Goal: Task Accomplishment & Management: Manage account settings

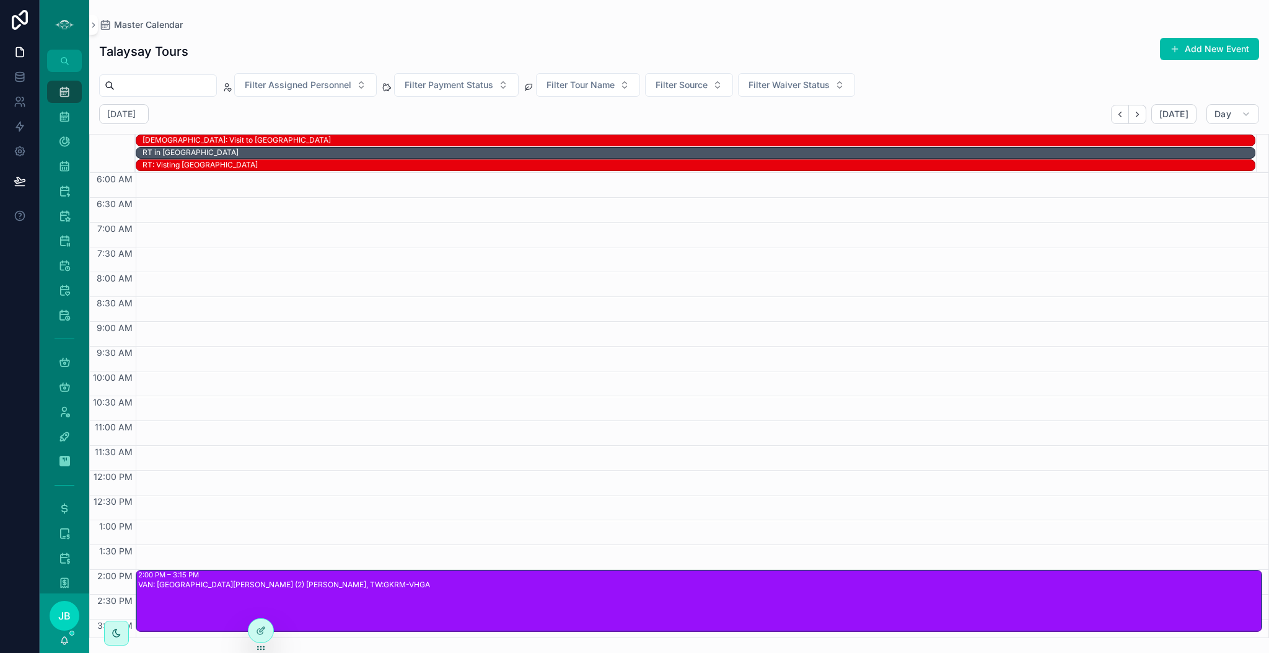
scroll to position [129, 0]
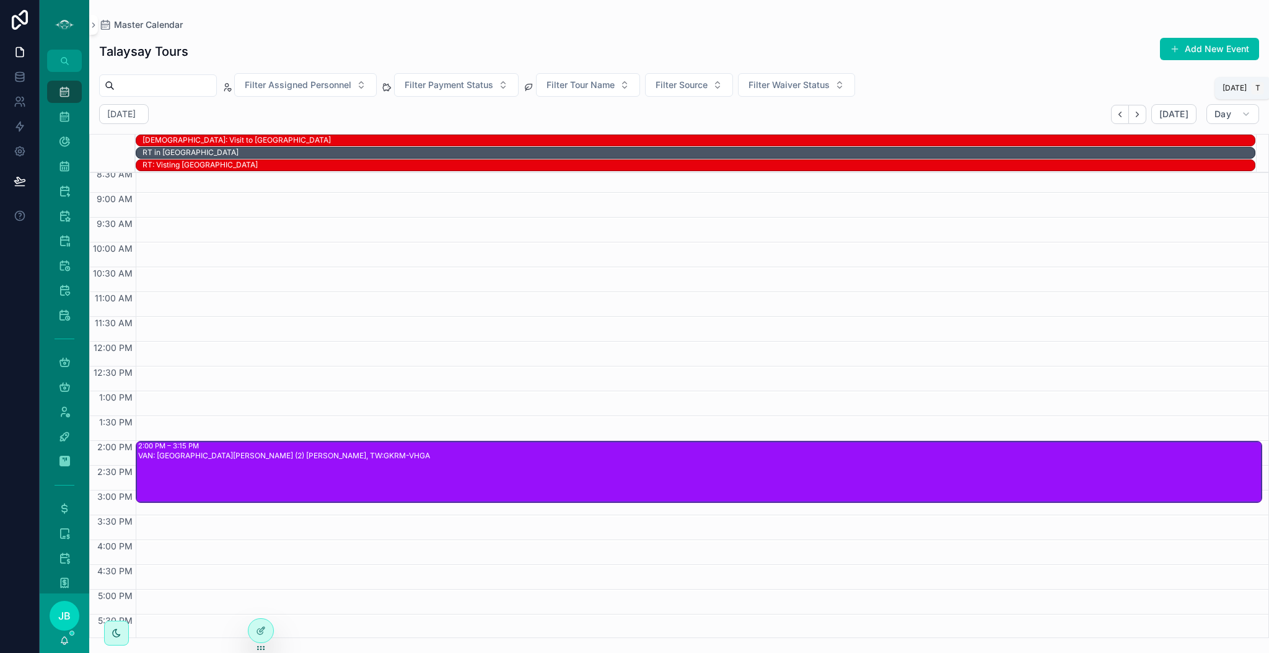
click at [1174, 115] on span "[DATE]" at bounding box center [1173, 113] width 29 height 11
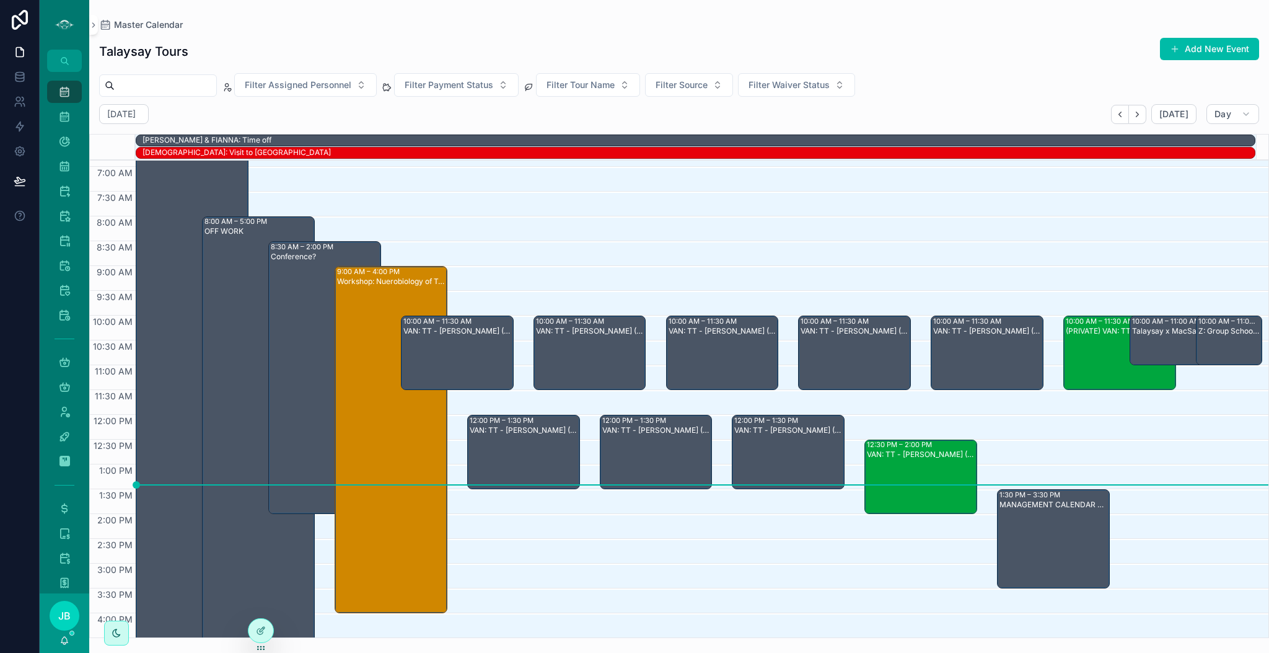
scroll to position [43, 0]
click at [1138, 106] on button "Next" at bounding box center [1137, 114] width 17 height 19
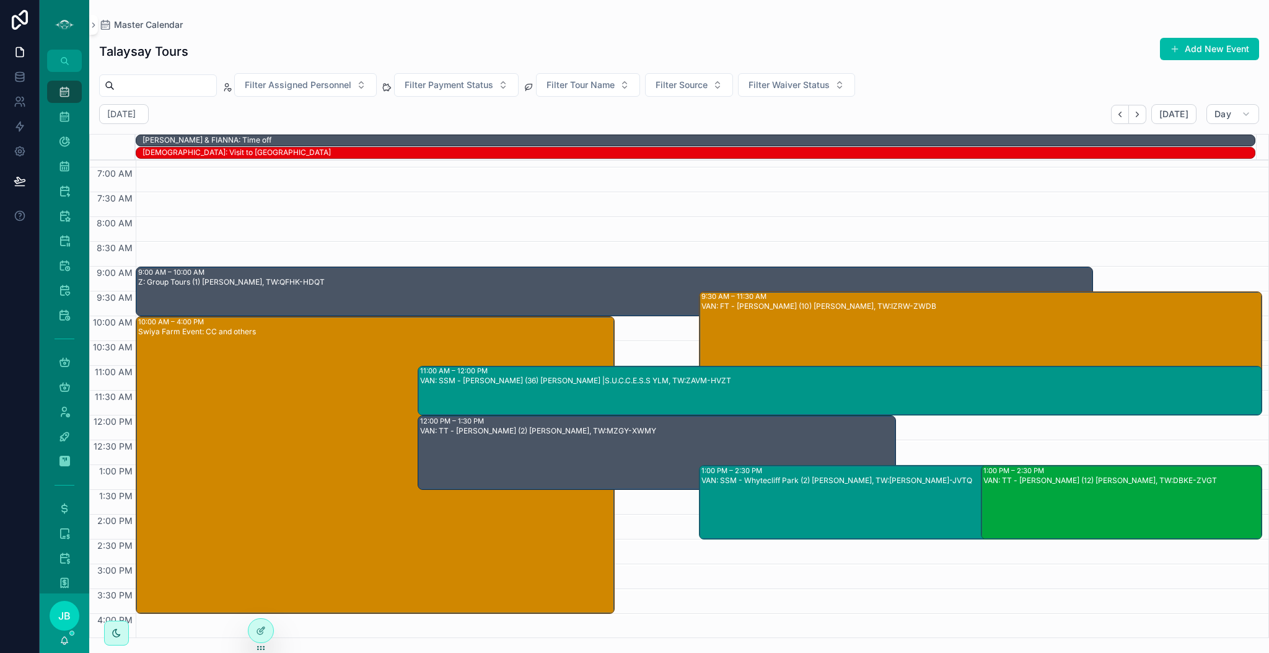
scroll to position [25, 0]
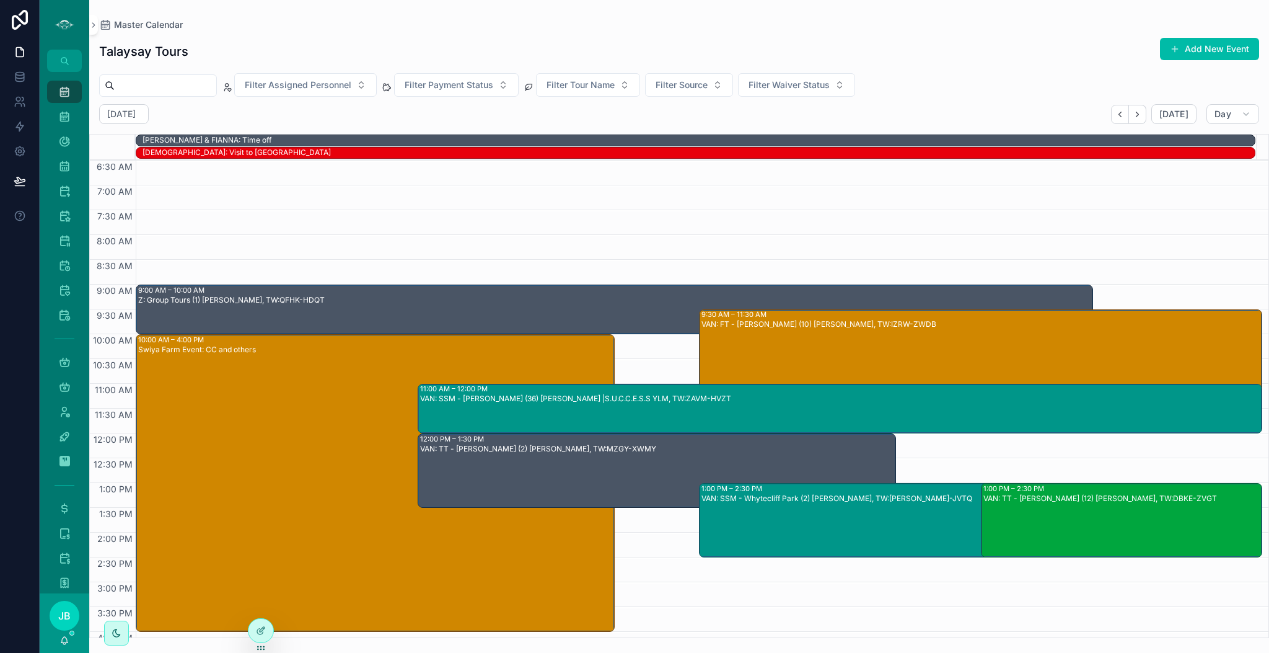
click at [666, 406] on div "VAN: SSM - [PERSON_NAME] (36) [PERSON_NAME] |S.U.C.C.E.S.S YLM, TW:ZAVM-HVZT" at bounding box center [841, 416] width 842 height 47
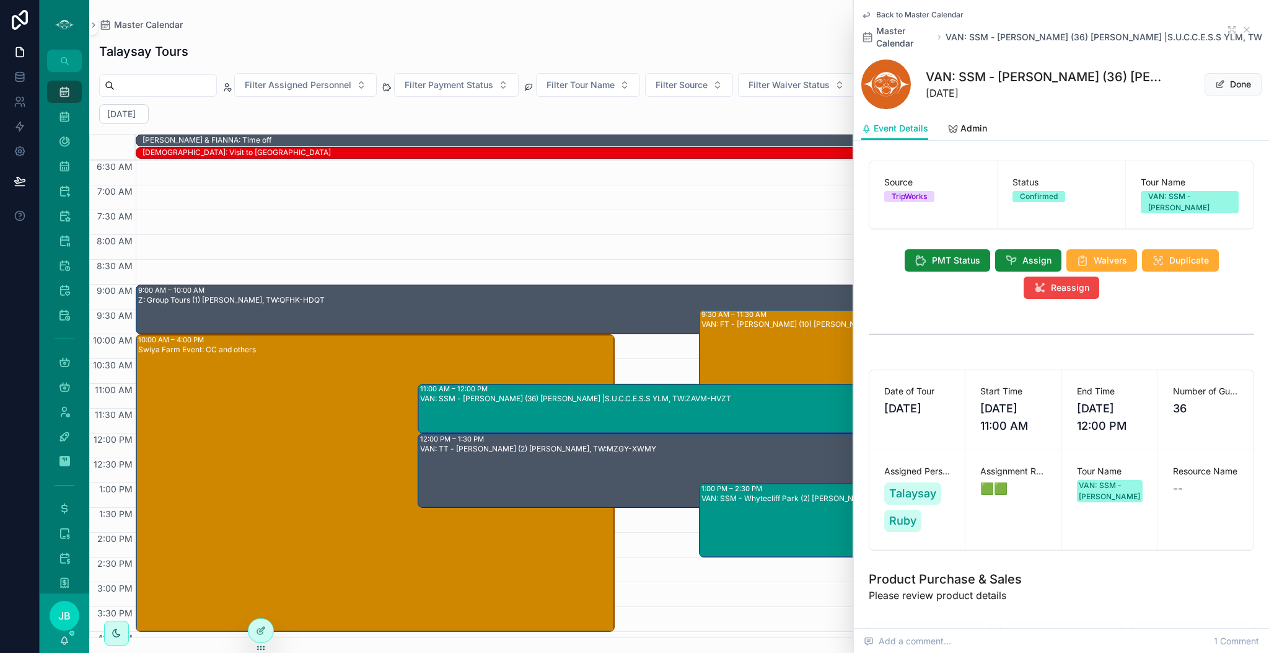
click at [1051, 284] on span "Reassign" at bounding box center [1070, 287] width 38 height 12
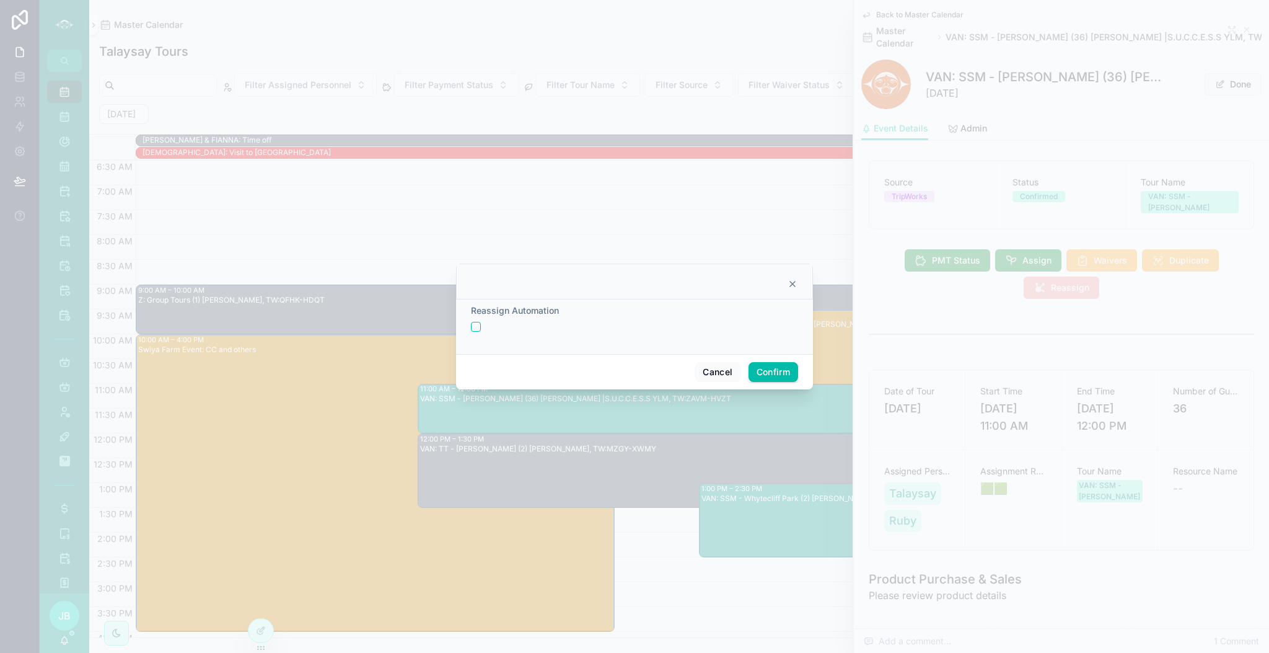
click at [477, 325] on button "button" at bounding box center [476, 327] width 10 height 10
click at [770, 371] on button "Confirm" at bounding box center [774, 372] width 50 height 20
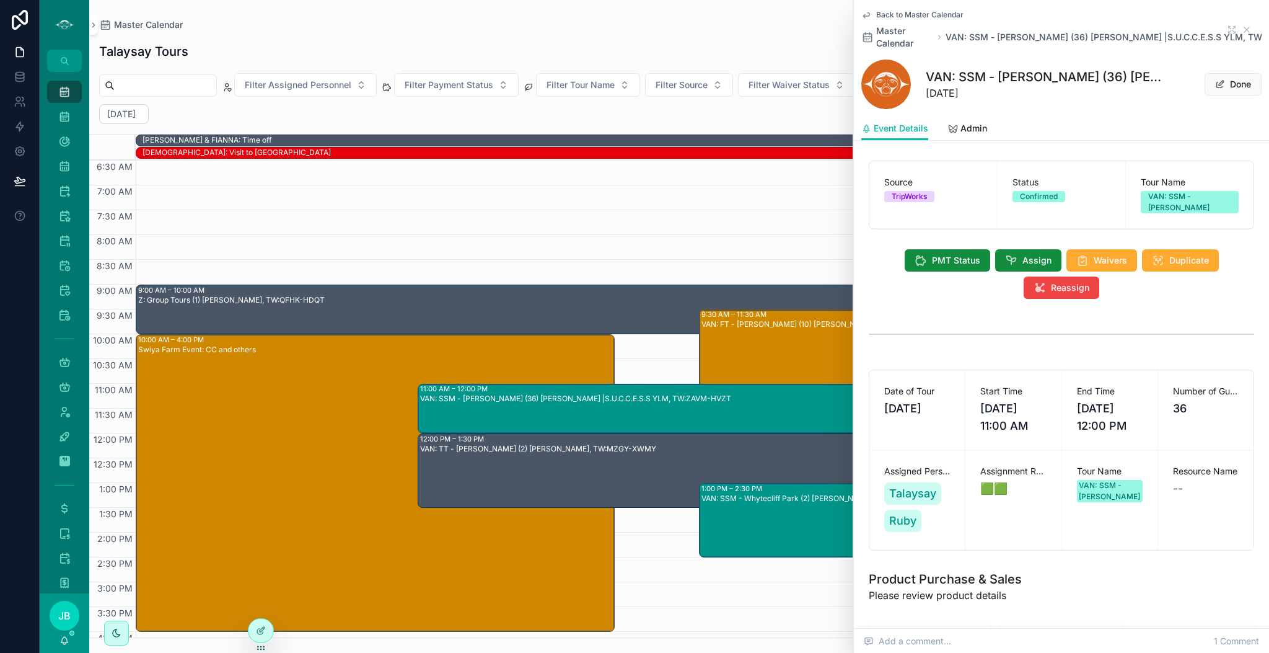
click at [1014, 261] on button "Assign" at bounding box center [1028, 260] width 66 height 22
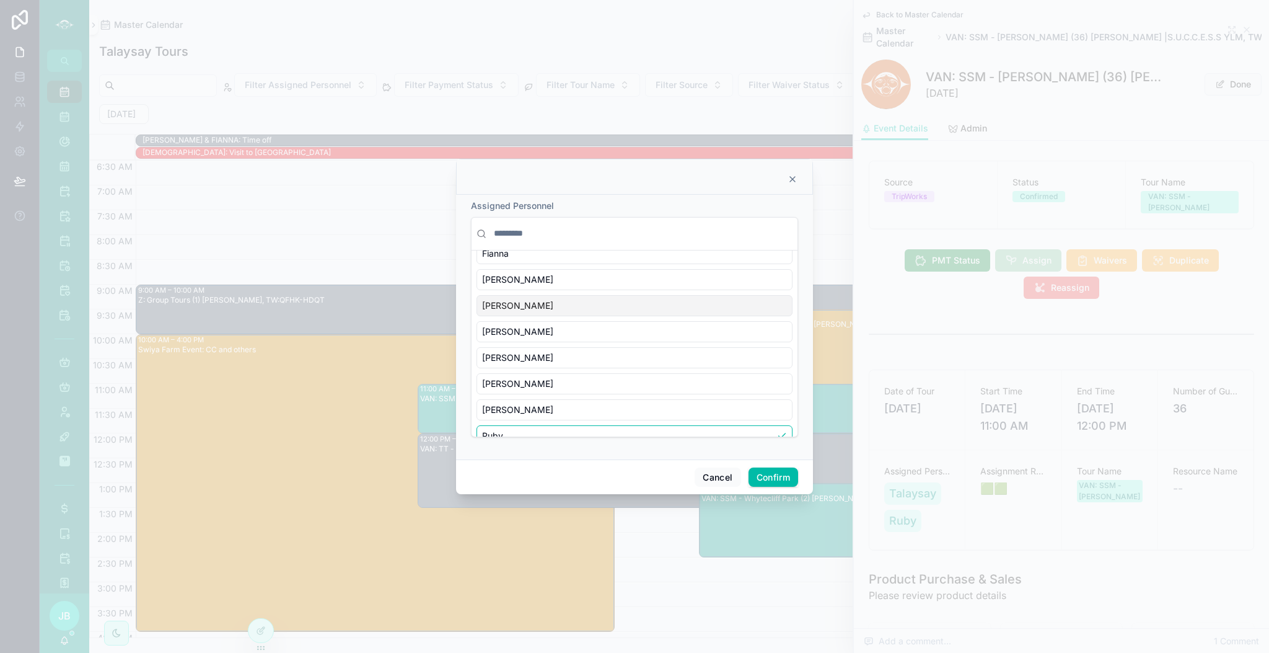
scroll to position [413, 0]
click at [508, 348] on span "[PERSON_NAME]" at bounding box center [517, 349] width 71 height 12
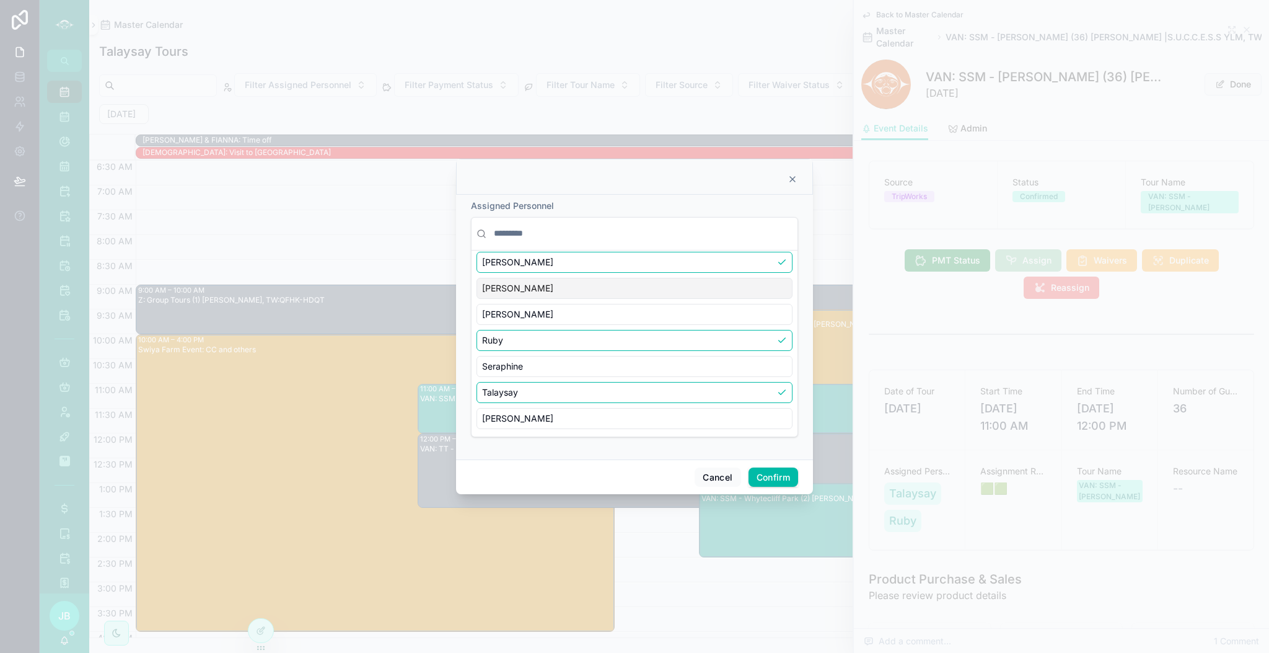
scroll to position [503, 0]
click at [537, 414] on div "[PERSON_NAME]" at bounding box center [635, 418] width 316 height 21
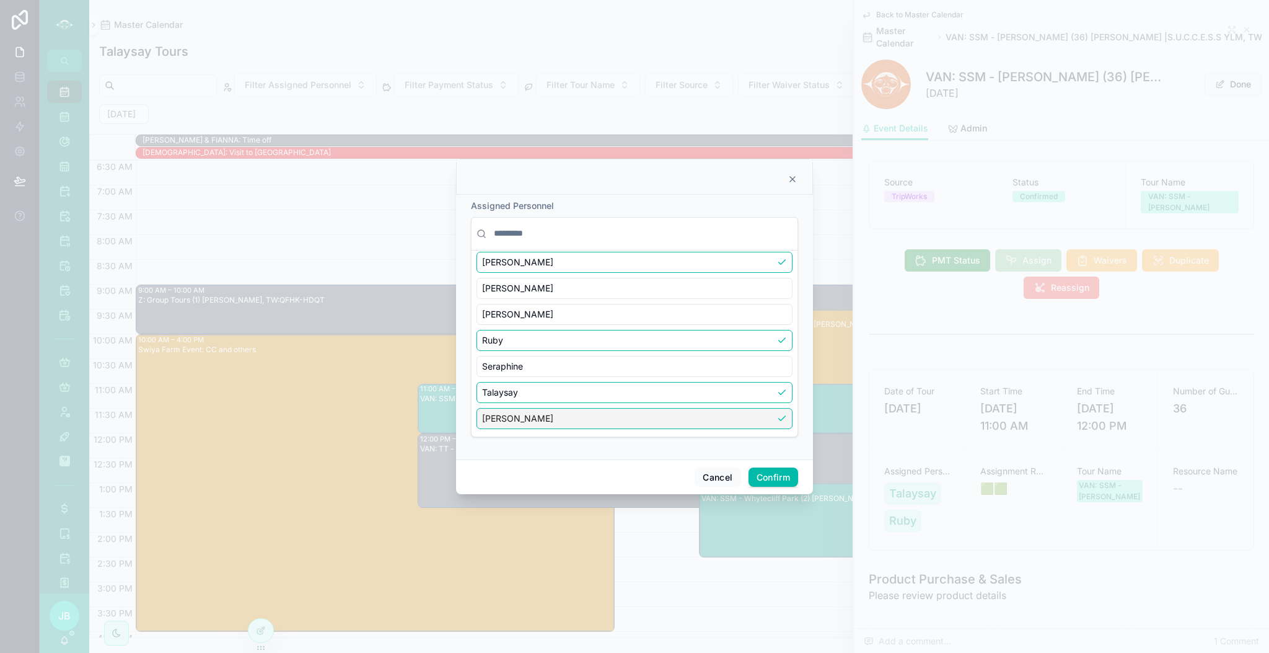
click at [775, 485] on button "Confirm" at bounding box center [774, 477] width 50 height 20
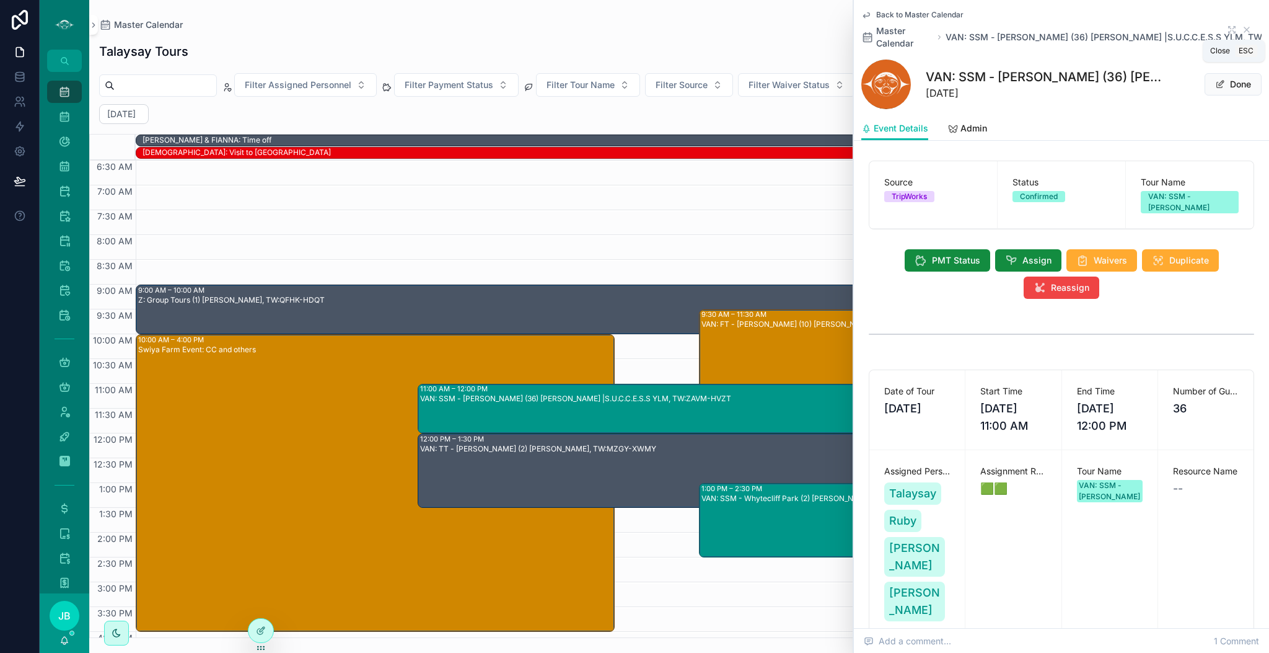
click at [1242, 28] on icon "scrollable content" at bounding box center [1247, 30] width 10 height 10
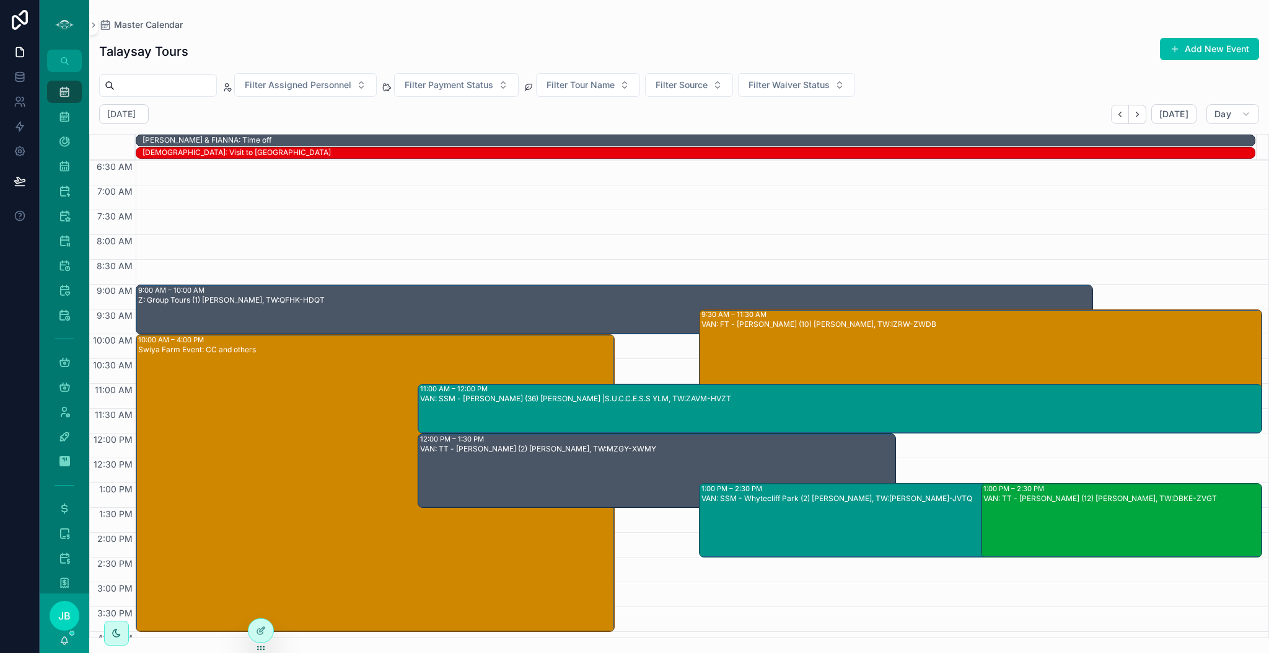
click at [861, 534] on div "VAN: SSM - Whytecliff Park (2) [PERSON_NAME], TW:[PERSON_NAME]-JVTQ" at bounding box center [938, 529] width 475 height 72
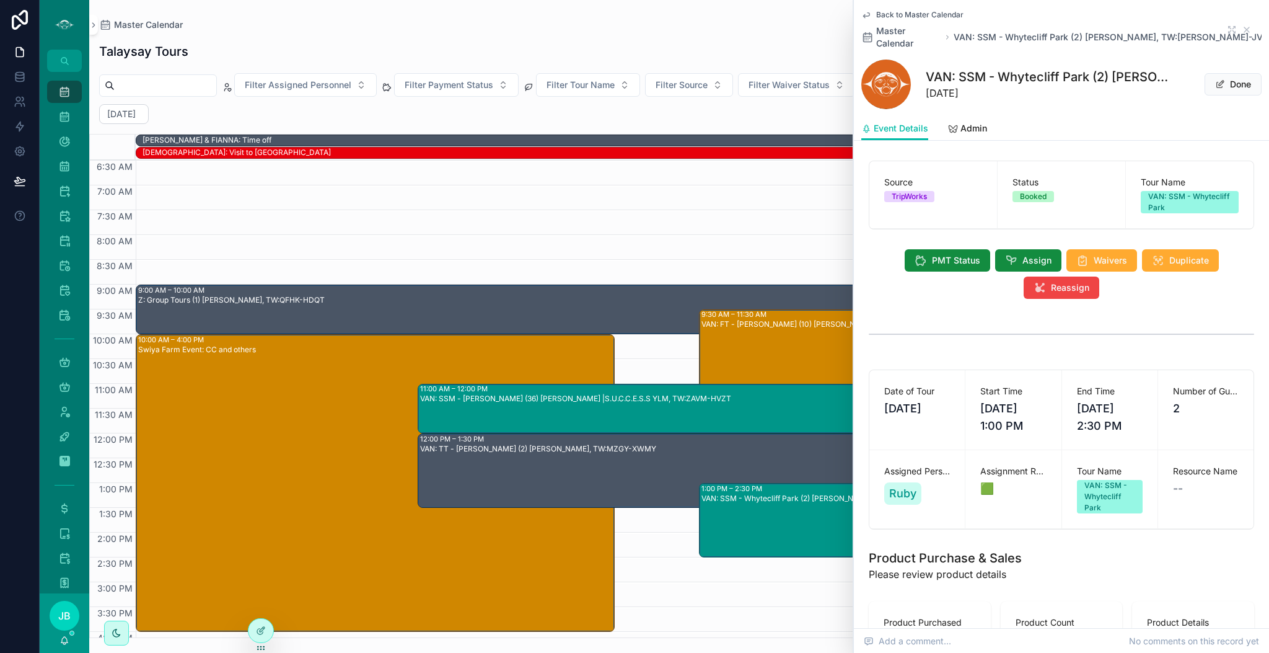
scroll to position [1, 0]
click at [1027, 253] on span "Assign" at bounding box center [1036, 259] width 29 height 12
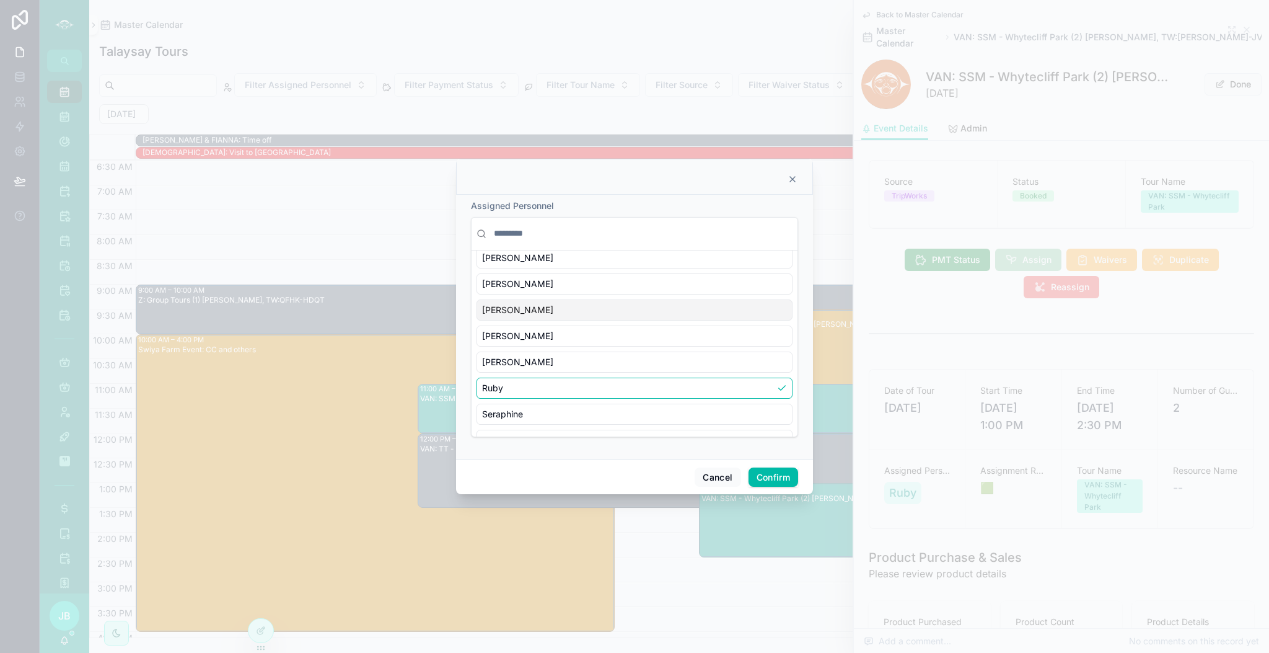
scroll to position [456, 0]
click at [521, 310] on div "[PERSON_NAME]" at bounding box center [635, 306] width 316 height 21
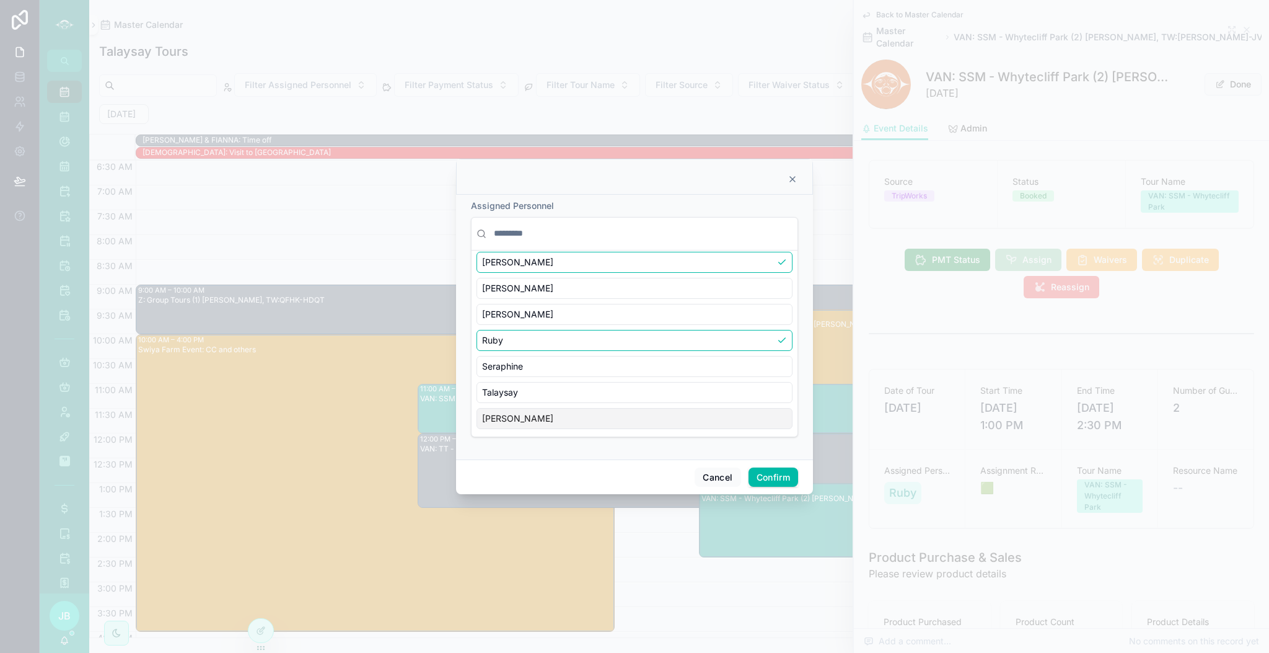
click at [573, 415] on div "[PERSON_NAME]" at bounding box center [635, 418] width 316 height 21
click at [781, 477] on button "Confirm" at bounding box center [774, 477] width 50 height 20
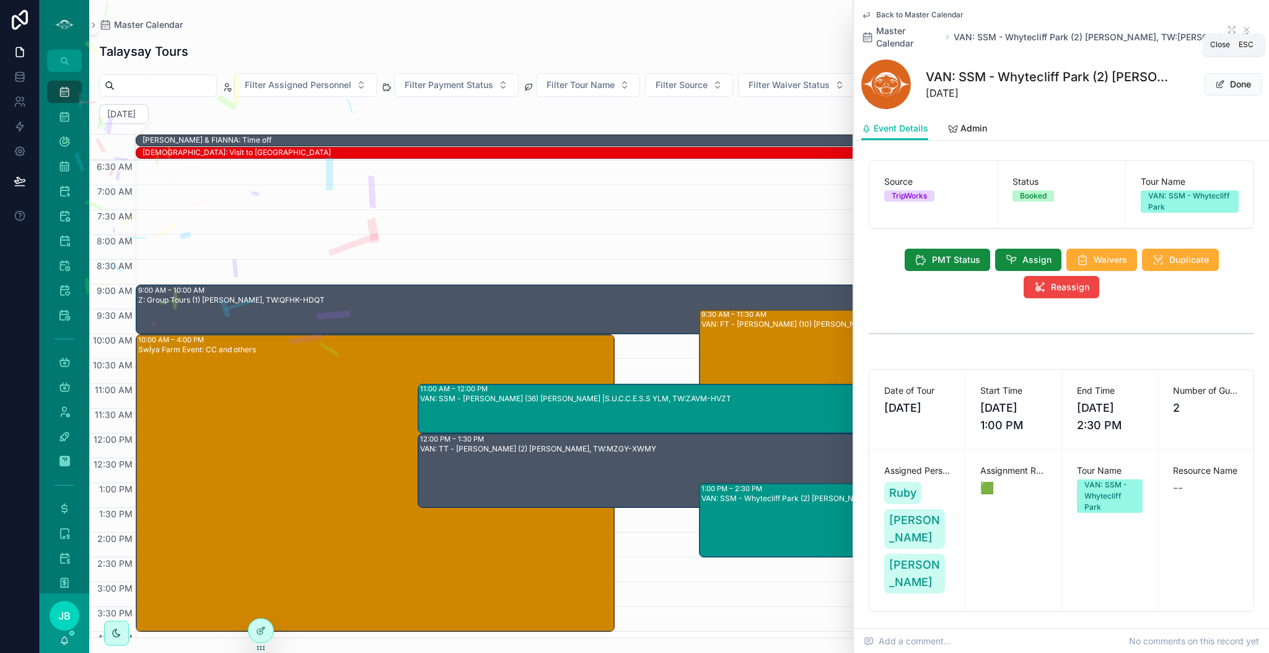
click at [1242, 25] on icon "scrollable content" at bounding box center [1247, 30] width 10 height 10
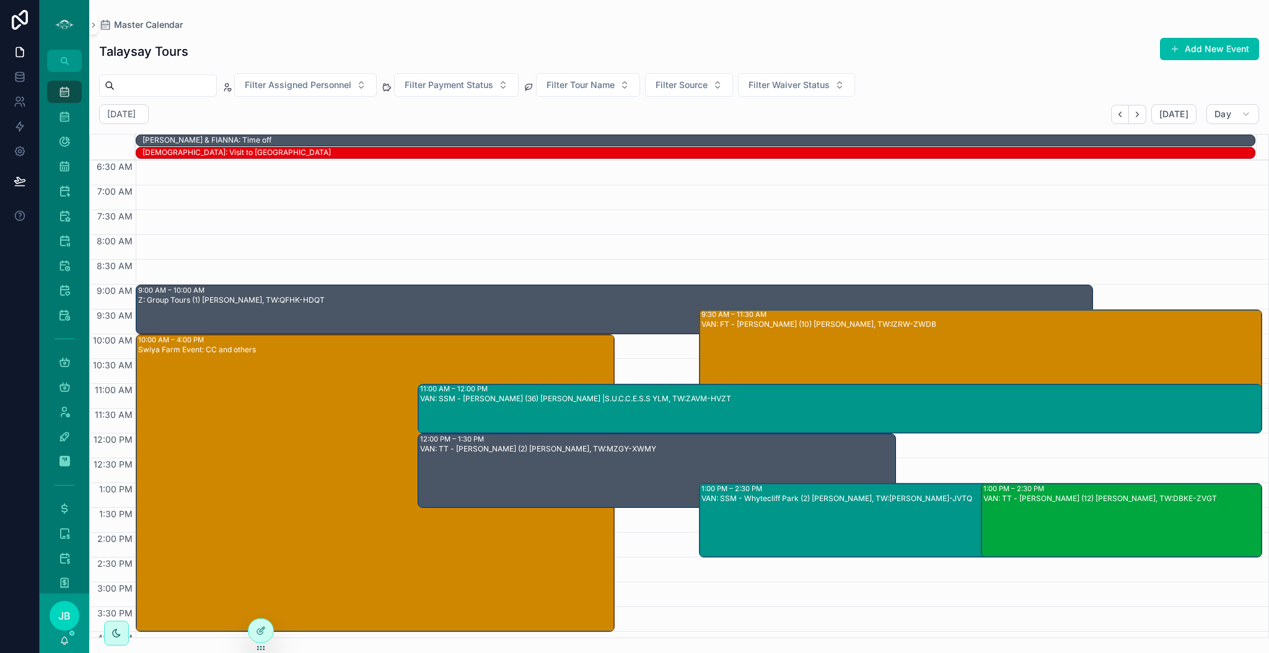
click at [1093, 515] on div "VAN: TT - [PERSON_NAME] (12) [PERSON_NAME], TW:DBKE-ZVGT" at bounding box center [1122, 529] width 278 height 72
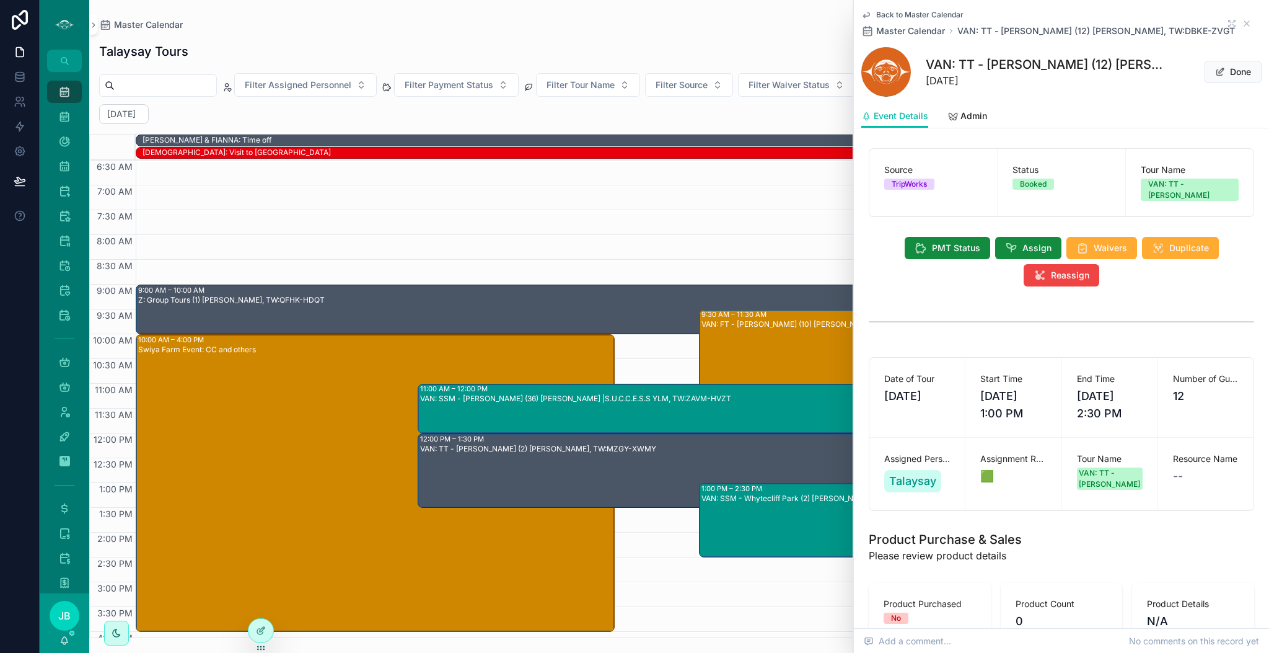
click at [1051, 274] on span "Reassign" at bounding box center [1070, 275] width 38 height 12
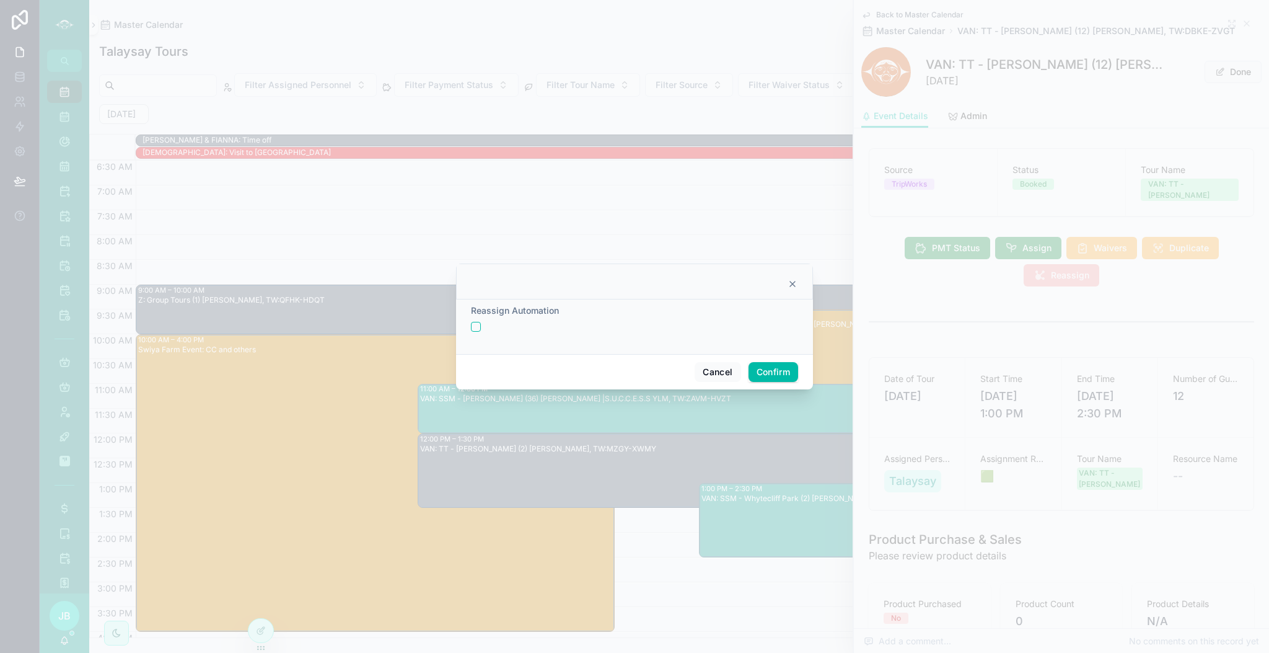
click at [474, 327] on button "button" at bounding box center [476, 327] width 10 height 10
click at [776, 370] on button "Confirm" at bounding box center [774, 372] width 50 height 20
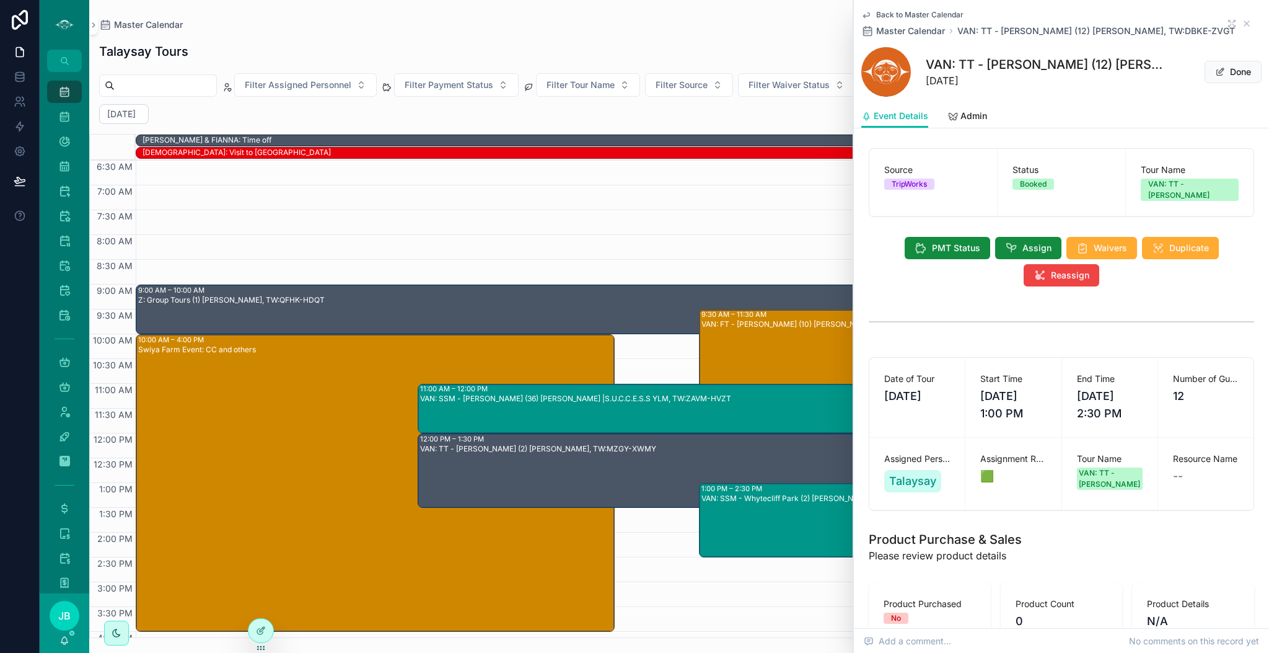
click at [1022, 248] on span "Assign" at bounding box center [1036, 248] width 29 height 12
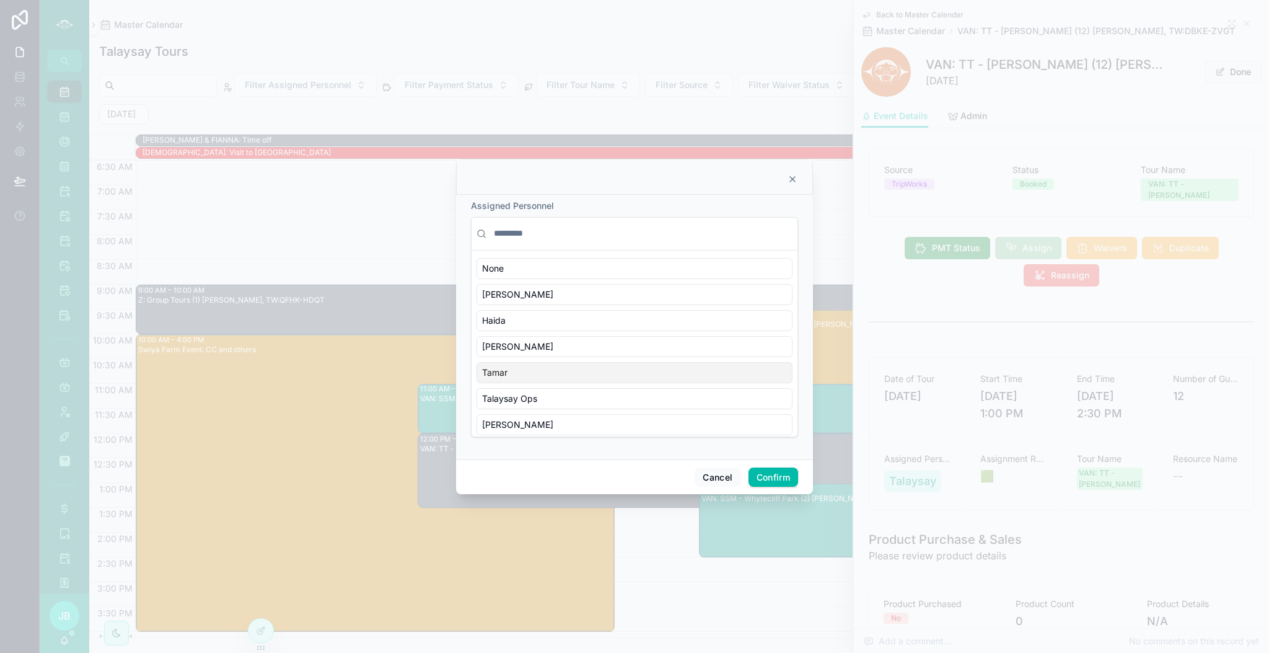
scroll to position [503, 0]
click at [526, 396] on div "Talaysay" at bounding box center [635, 392] width 316 height 21
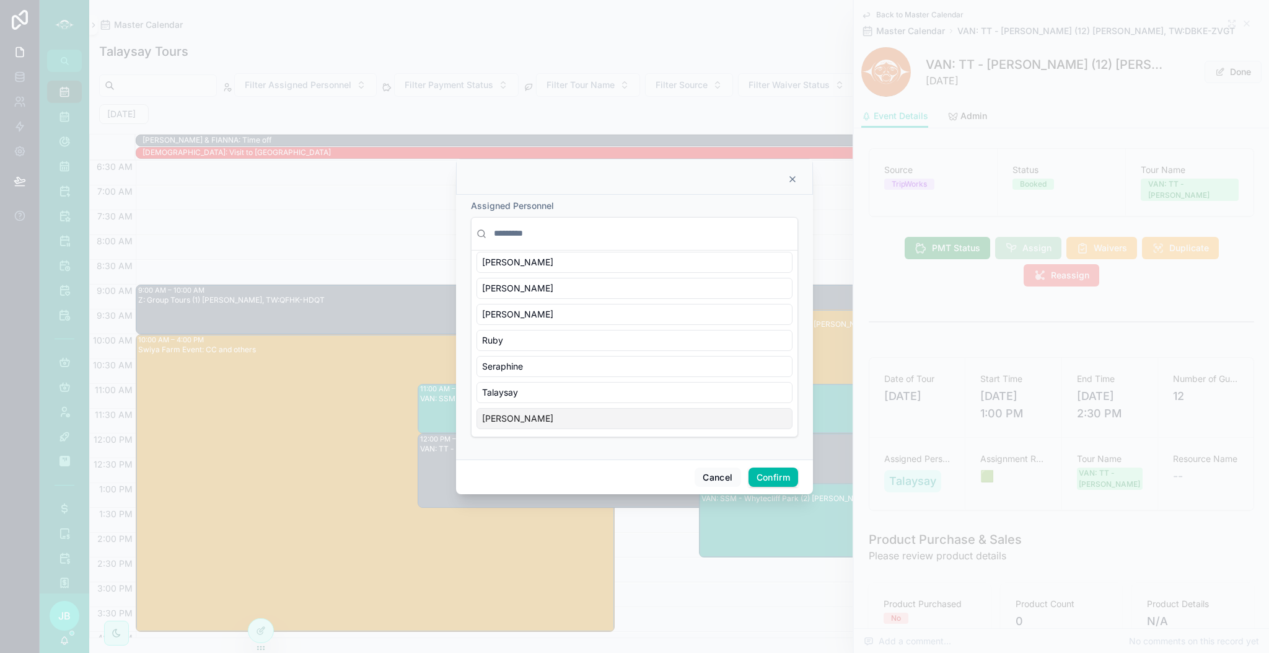
click at [552, 424] on div "[PERSON_NAME]" at bounding box center [635, 418] width 316 height 21
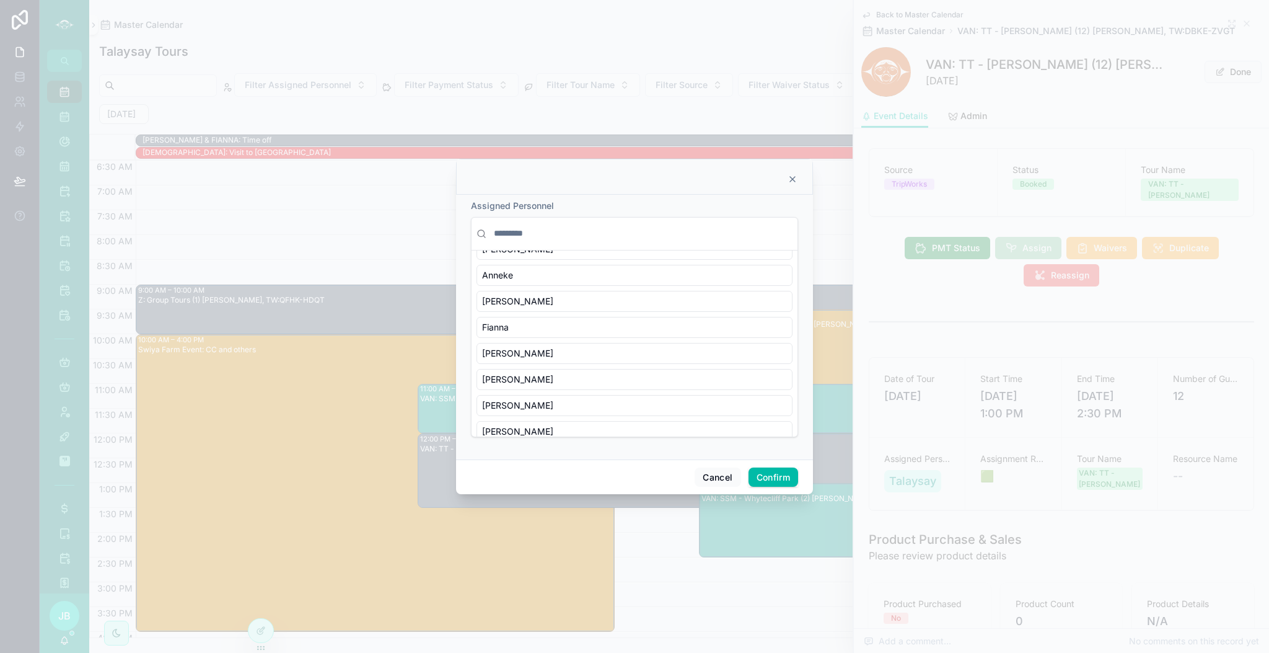
scroll to position [331, 0]
click at [560, 434] on div "[PERSON_NAME]" at bounding box center [635, 431] width 316 height 21
click at [780, 485] on button "Confirm" at bounding box center [774, 477] width 50 height 20
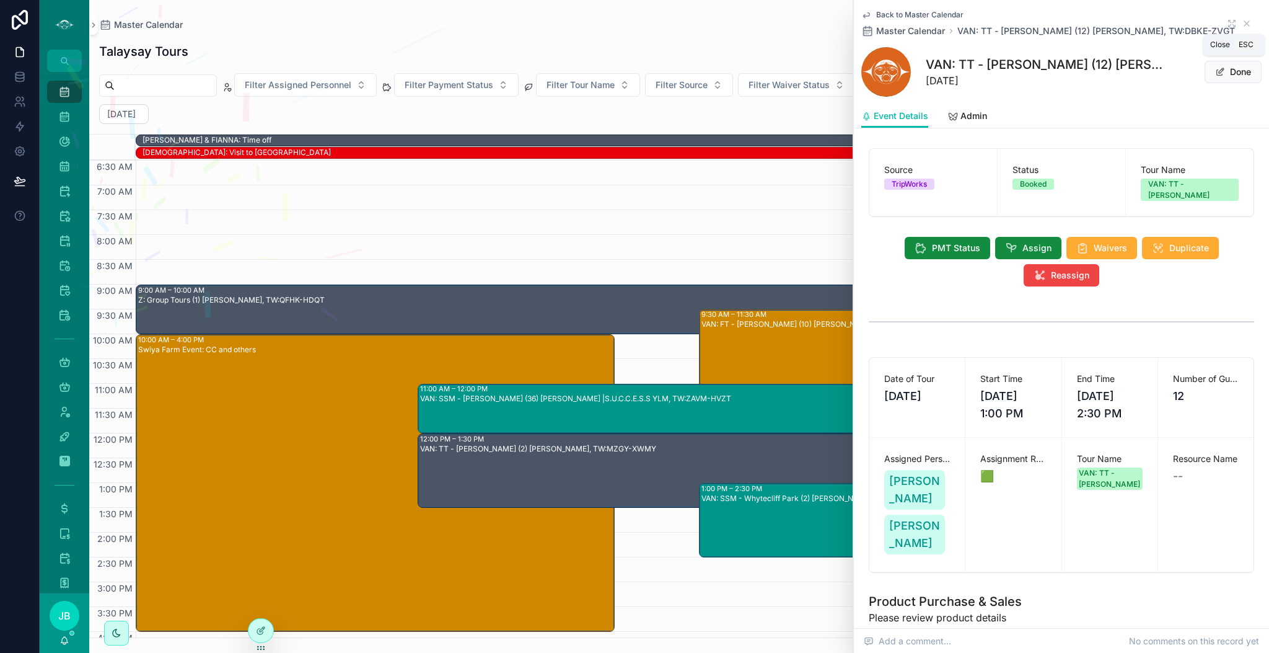
click at [1242, 21] on icon "scrollable content" at bounding box center [1247, 24] width 10 height 10
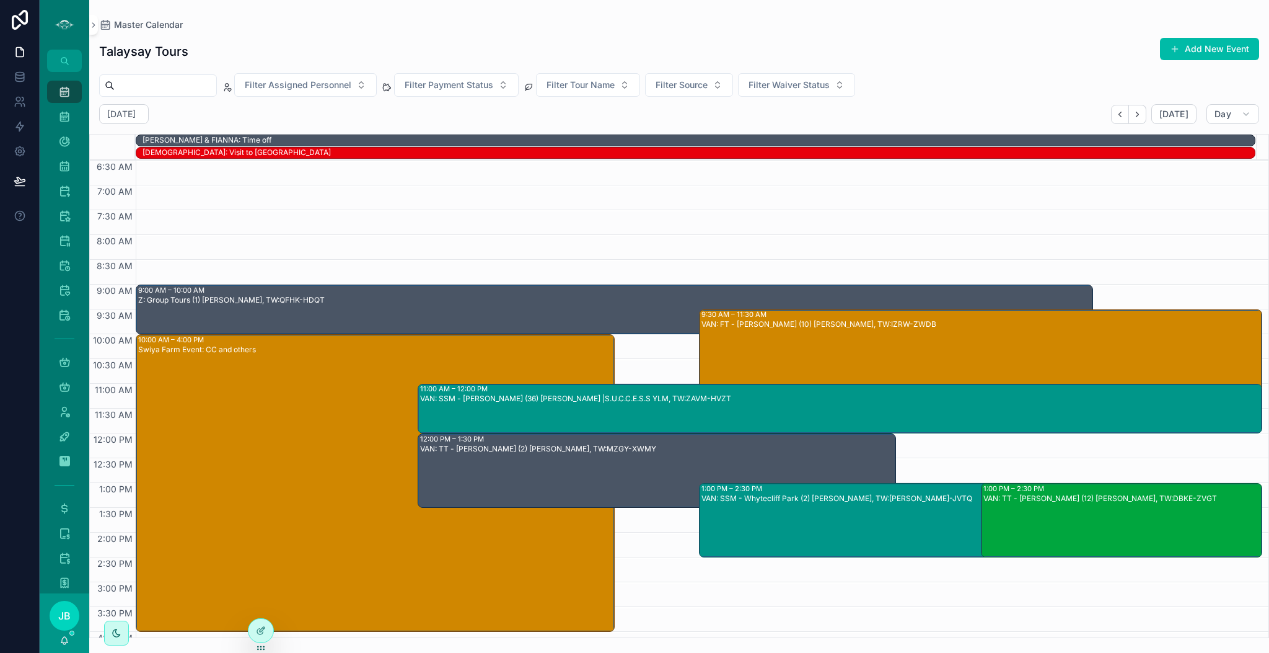
click at [903, 409] on div "VAN: SSM - [PERSON_NAME] (36) [PERSON_NAME] |S.U.C.C.E.S.S YLM, TW:ZAVM-HVZT" at bounding box center [841, 416] width 842 height 47
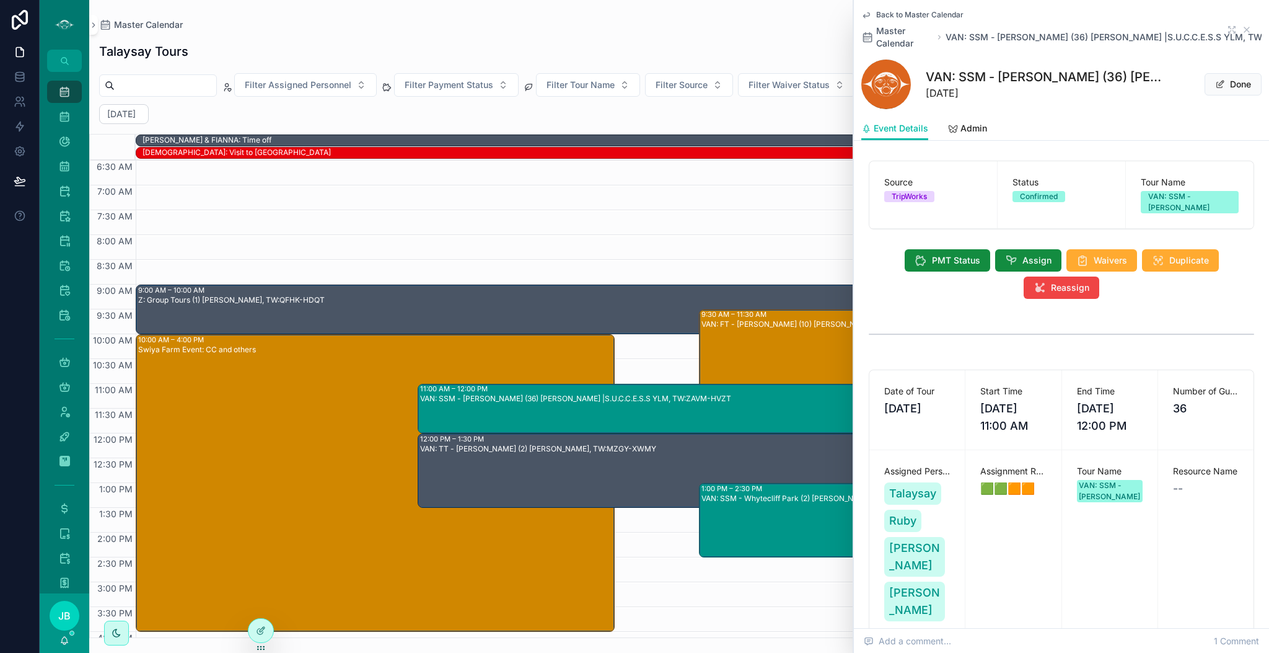
click at [1022, 255] on span "Assign" at bounding box center [1036, 260] width 29 height 12
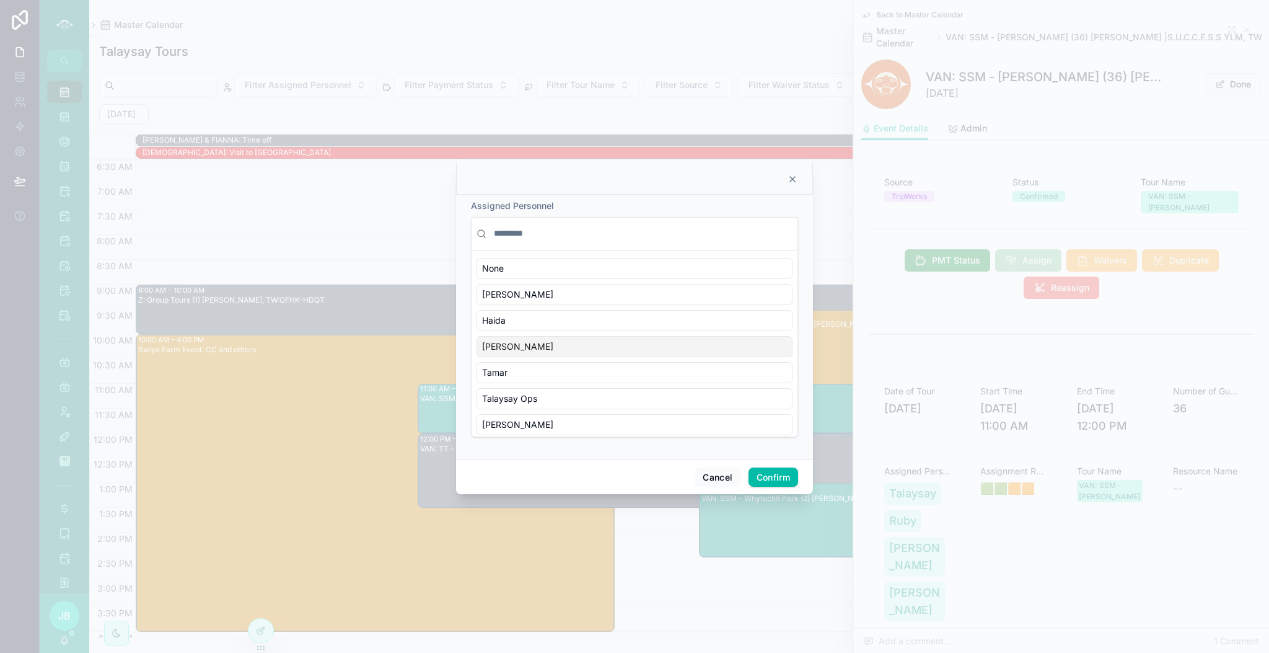
scroll to position [503, 0]
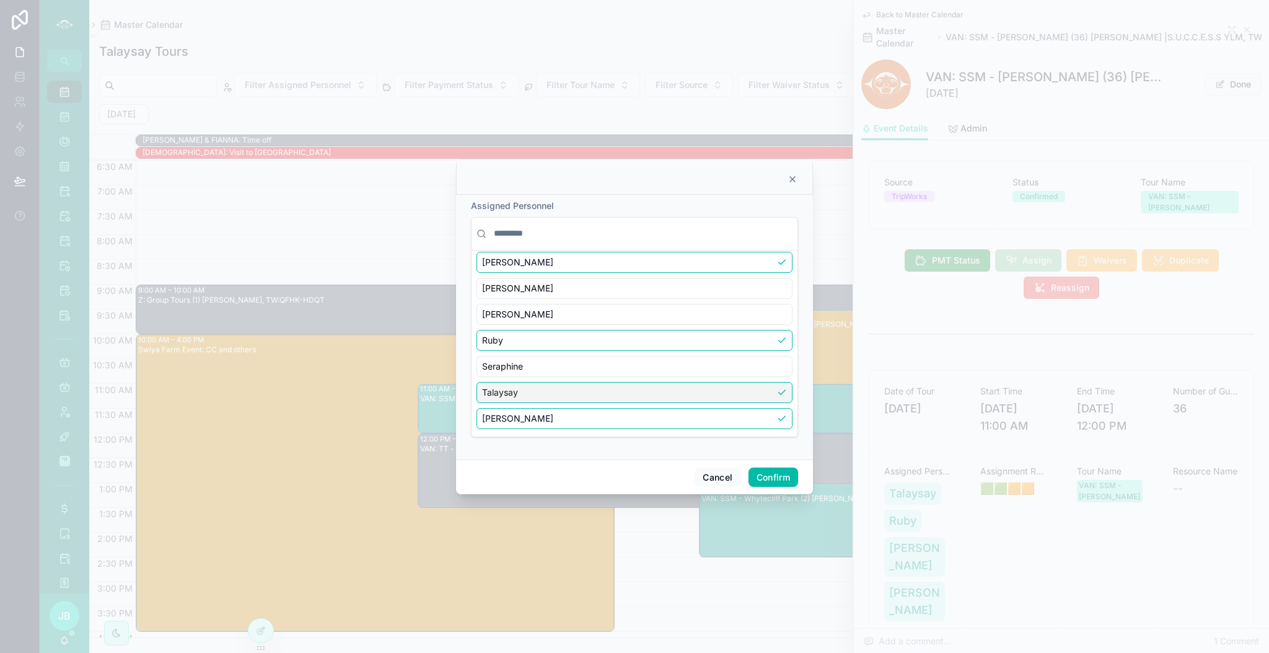
click at [608, 400] on div "Talaysay" at bounding box center [635, 392] width 316 height 21
click at [772, 474] on button "Confirm" at bounding box center [774, 477] width 50 height 20
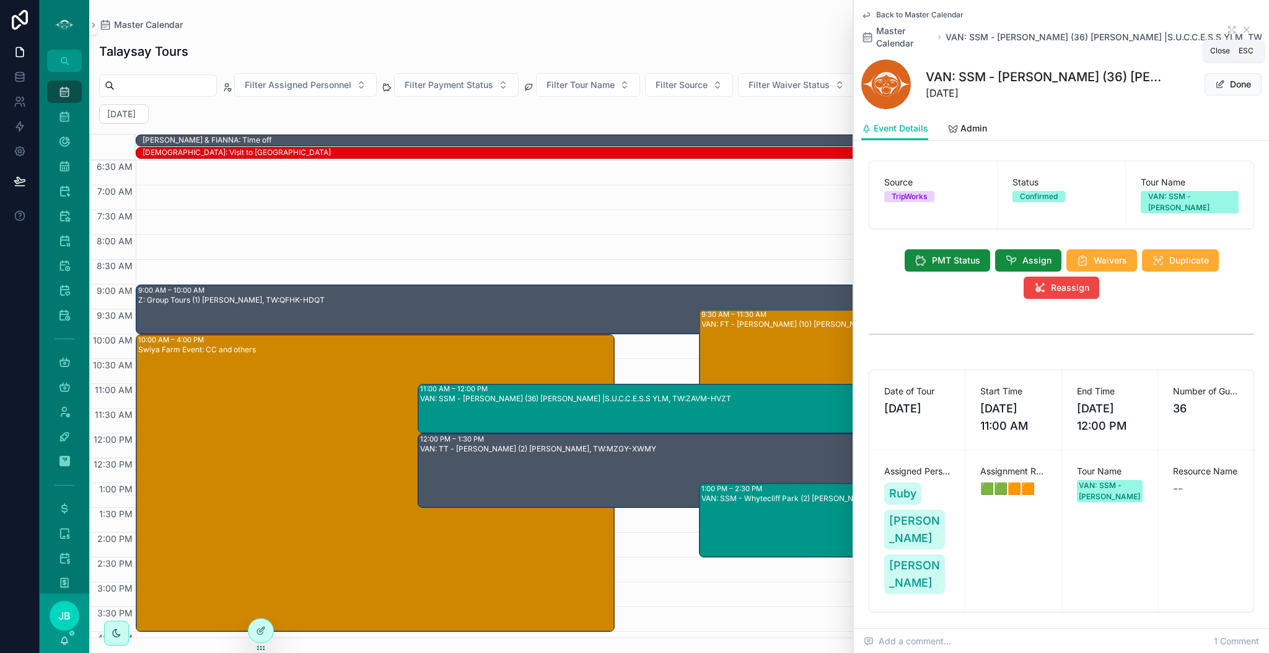
click at [1242, 27] on icon "scrollable content" at bounding box center [1247, 30] width 10 height 10
